Goal: Information Seeking & Learning: Learn about a topic

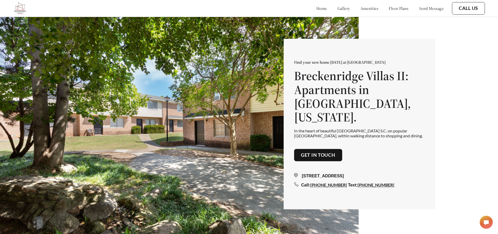
click at [390, 8] on link "floor plans" at bounding box center [399, 8] width 20 height 5
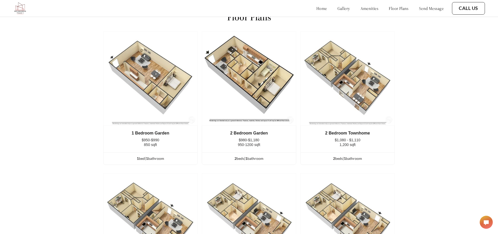
scroll to position [696, 0]
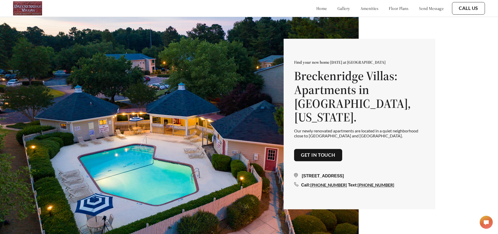
click at [337, 7] on link "gallery" at bounding box center [343, 8] width 13 height 5
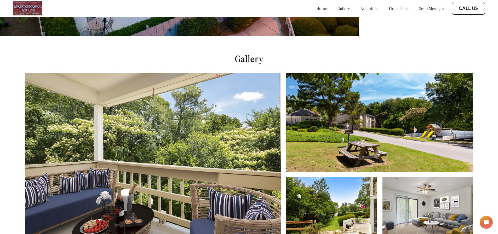
scroll to position [238, 0]
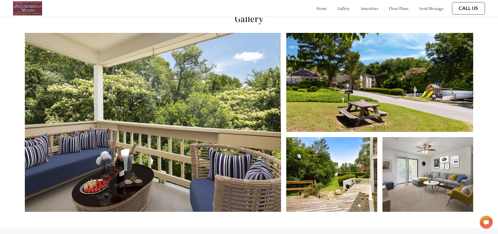
click at [393, 8] on link "floor plans" at bounding box center [399, 8] width 20 height 5
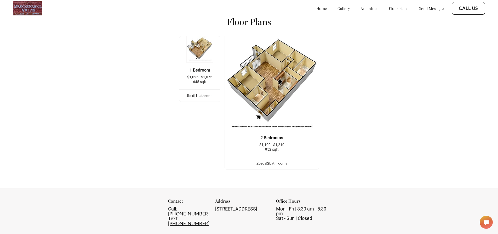
scroll to position [705, 0]
